Goal: Task Accomplishment & Management: Manage account settings

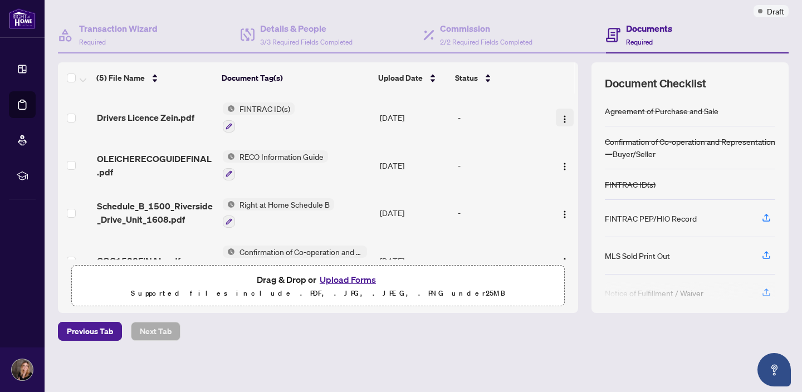
click at [560, 119] on img "button" at bounding box center [564, 119] width 9 height 9
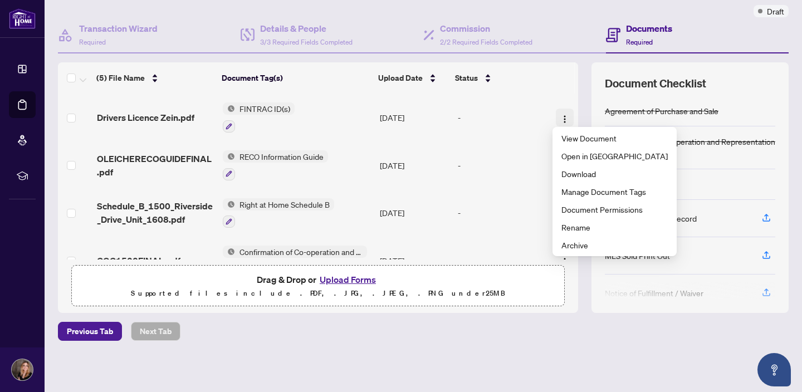
click at [560, 119] on img "button" at bounding box center [564, 119] width 9 height 9
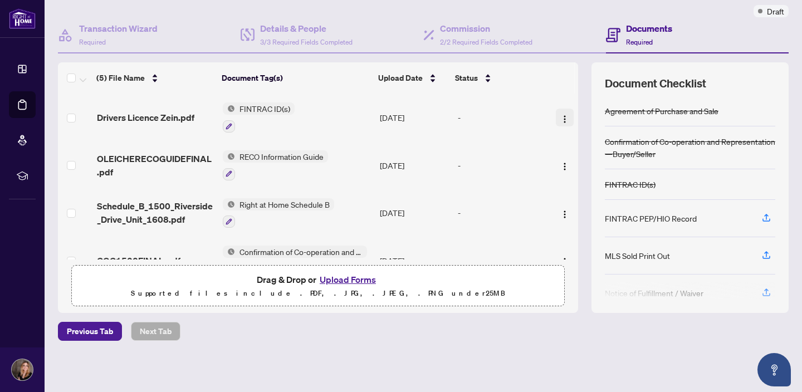
click at [561, 116] on img "button" at bounding box center [564, 119] width 9 height 9
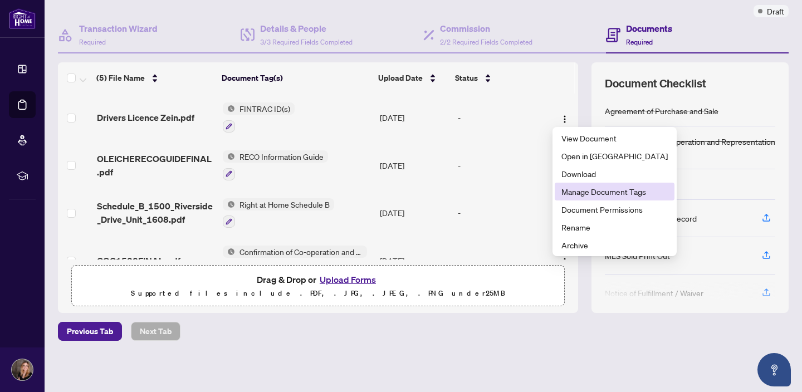
click at [594, 193] on span "Manage Document Tags" at bounding box center [614, 191] width 106 height 12
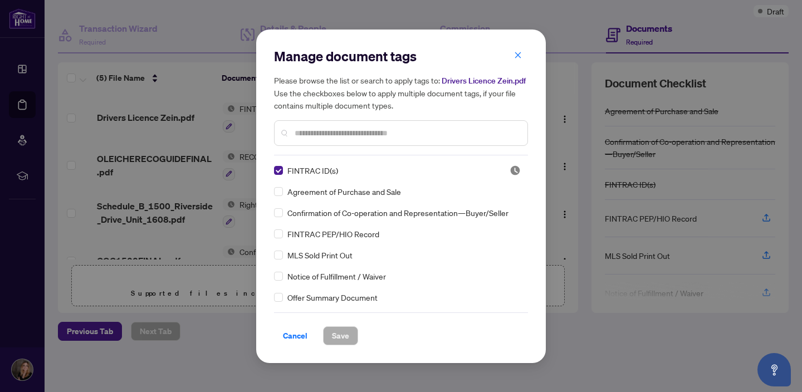
click at [424, 141] on div at bounding box center [401, 133] width 254 height 26
click at [420, 139] on div at bounding box center [401, 133] width 254 height 26
click at [420, 137] on input "text" at bounding box center [407, 133] width 224 height 12
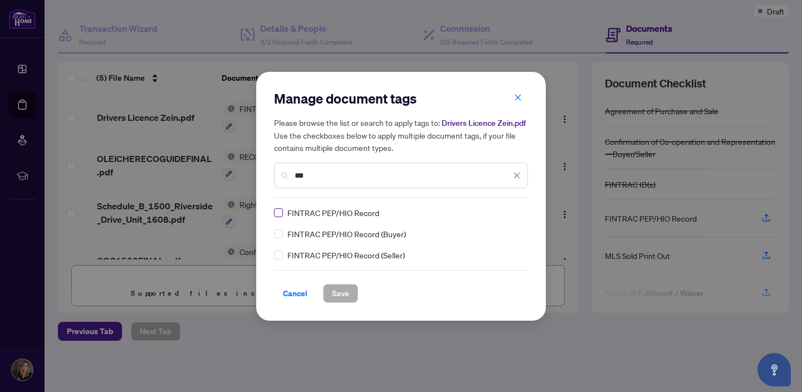
type input "***"
click at [331, 296] on button "Save" at bounding box center [340, 293] width 35 height 19
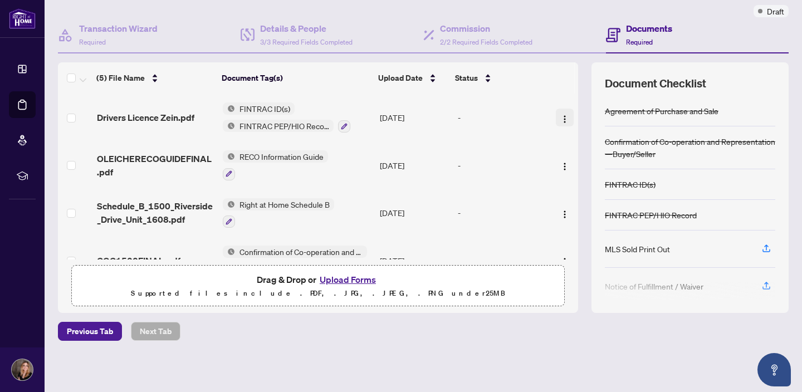
click at [560, 118] on img "button" at bounding box center [564, 119] width 9 height 9
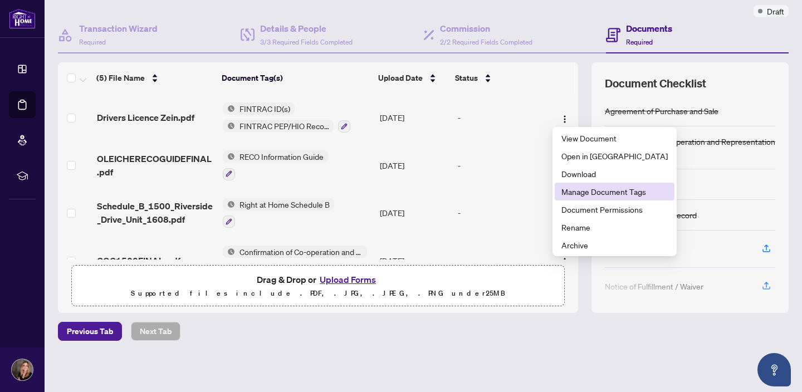
click at [593, 194] on span "Manage Document Tags" at bounding box center [614, 191] width 106 height 12
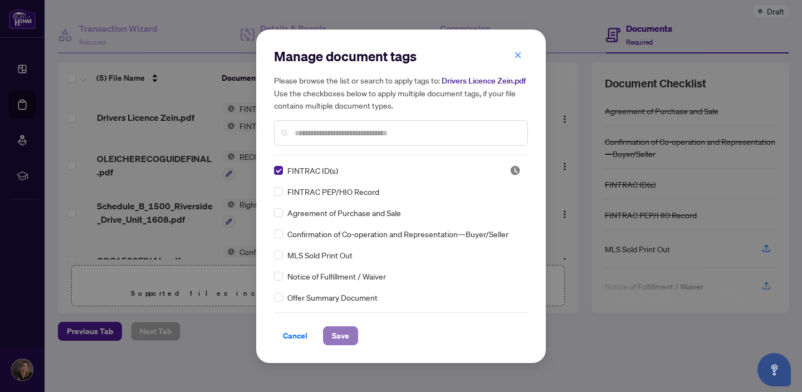
click at [340, 336] on span "Save" at bounding box center [340, 336] width 17 height 18
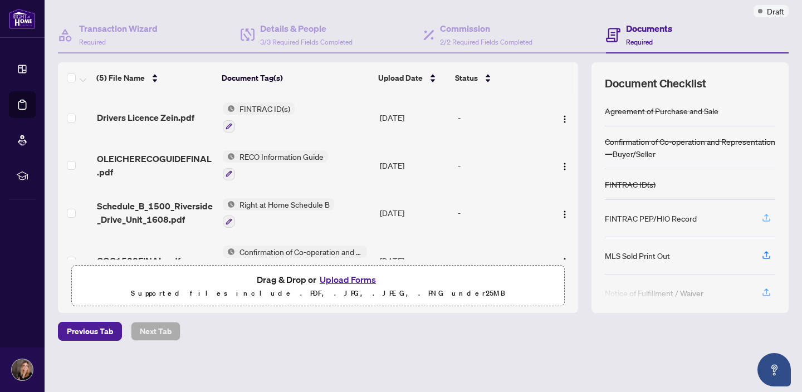
click at [766, 215] on icon "button" at bounding box center [766, 217] width 4 height 6
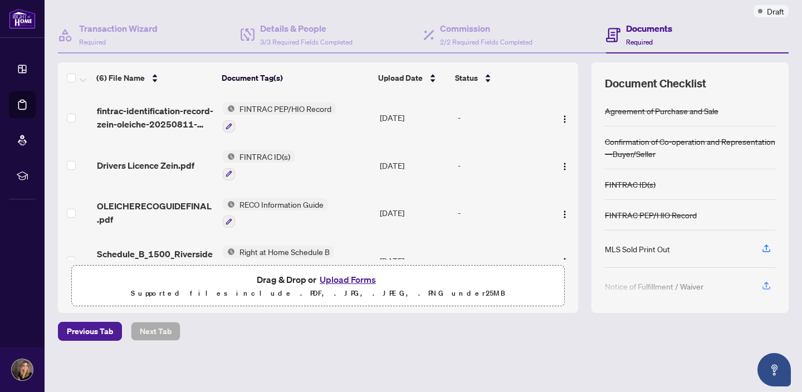
click at [354, 278] on button "Upload Forms" at bounding box center [347, 279] width 63 height 14
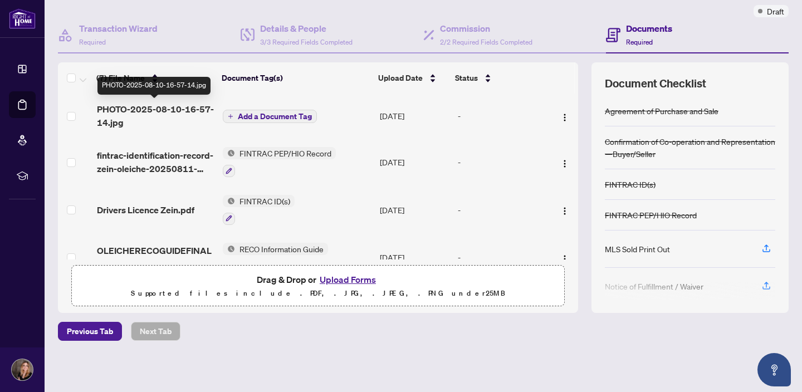
click at [167, 109] on span "PHOTO-2025-08-10-16-57-14.jpg" at bounding box center [155, 115] width 117 height 27
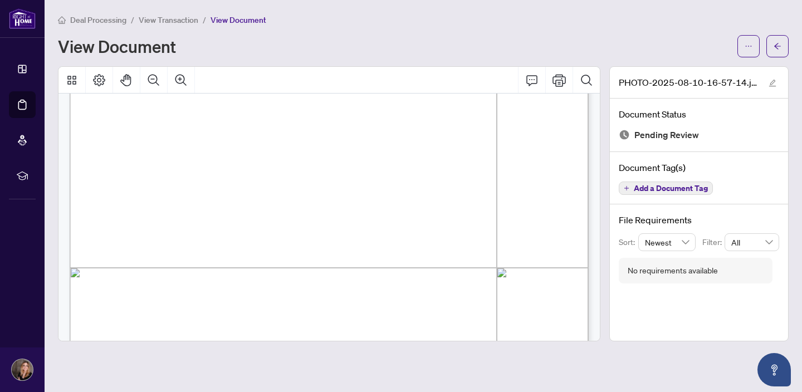
scroll to position [267, 0]
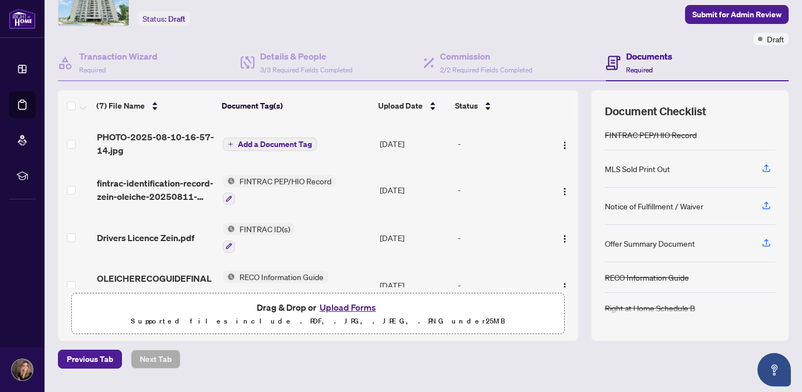
scroll to position [61, 0]
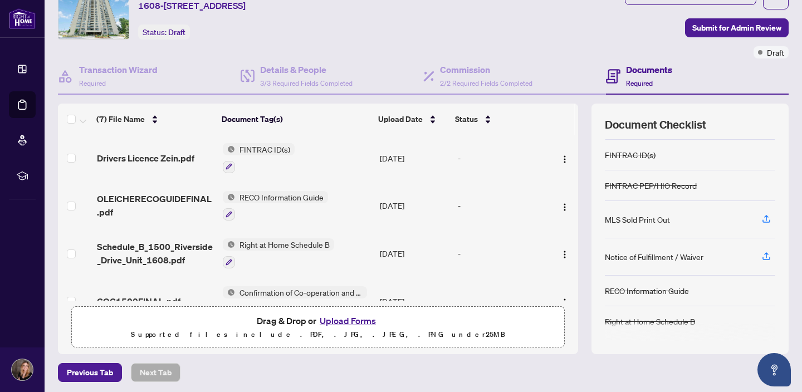
scroll to position [165, 0]
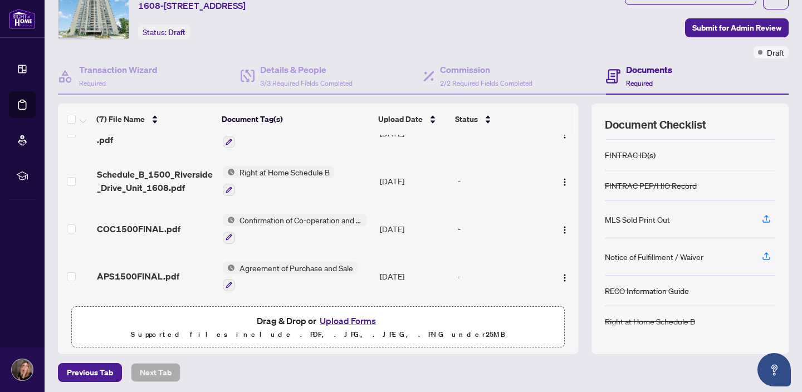
click at [341, 322] on button "Upload Forms" at bounding box center [347, 321] width 63 height 14
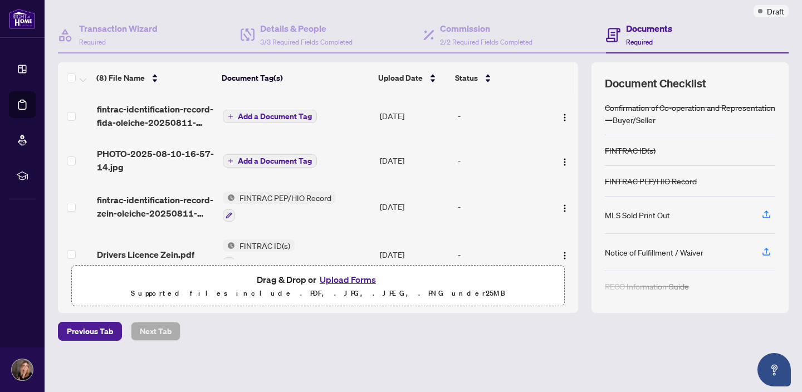
scroll to position [0, 0]
